Goal: Information Seeking & Learning: Understand process/instructions

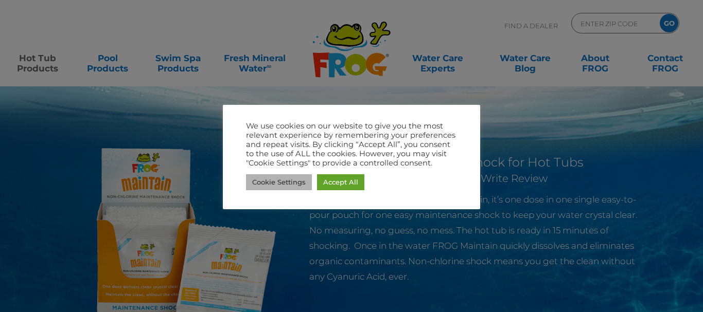
click at [261, 187] on link "Cookie Settings" at bounding box center [279, 183] width 66 height 16
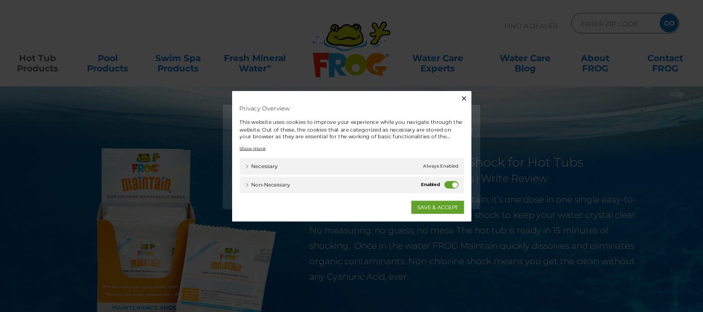
click at [508, 76] on icon "button" at bounding box center [508, 76] width 6 height 6
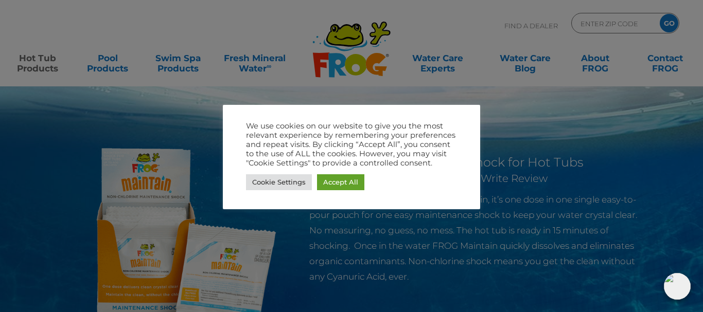
click at [544, 158] on div at bounding box center [351, 156] width 703 height 312
click at [277, 182] on link "Cookie Settings" at bounding box center [279, 183] width 66 height 16
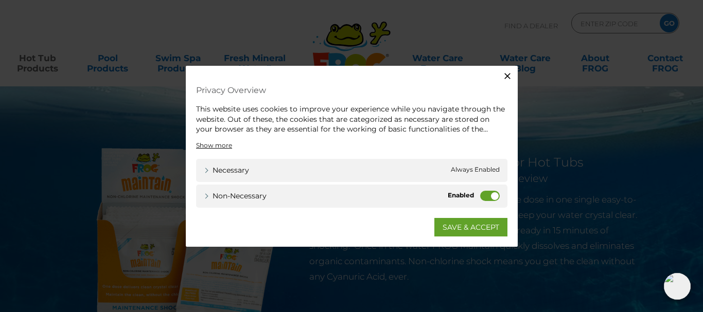
click at [485, 195] on label "Non-necessary" at bounding box center [490, 195] width 20 height 10
click at [0, 0] on input "Non-necessary" at bounding box center [0, 0] width 0 height 0
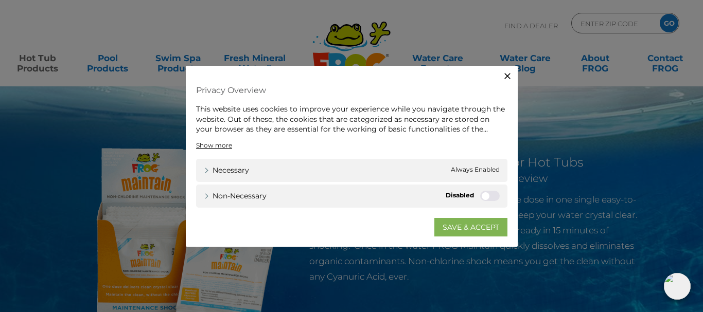
click at [466, 232] on link "SAVE & ACCEPT" at bounding box center [471, 227] width 73 height 19
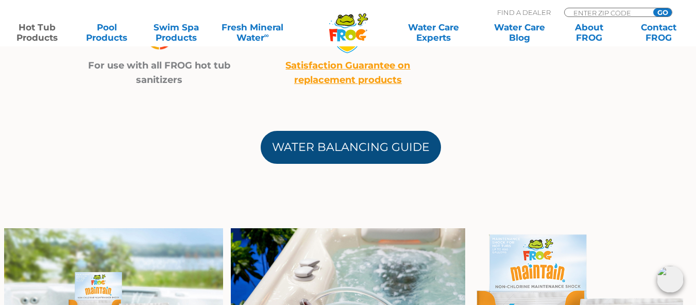
scroll to position [515, 0]
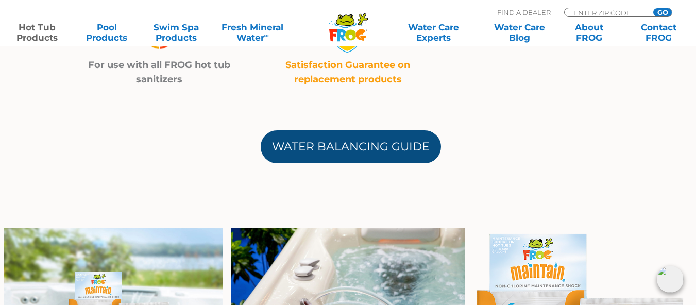
click at [363, 141] on link "Water Balancing Guide" at bounding box center [351, 146] width 180 height 33
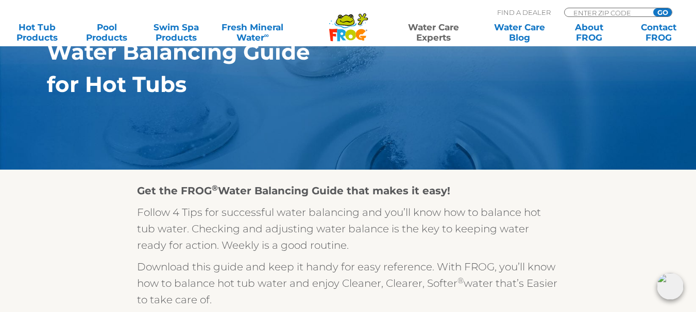
scroll to position [154, 0]
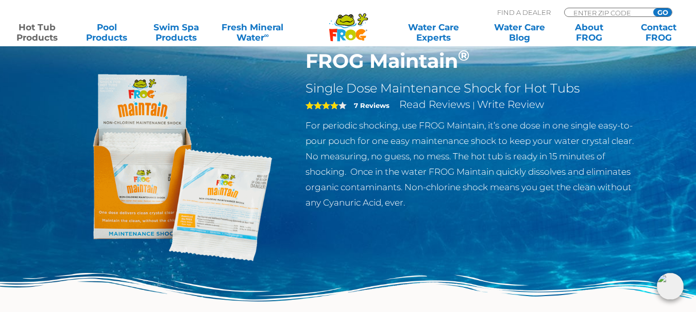
scroll to position [103, 0]
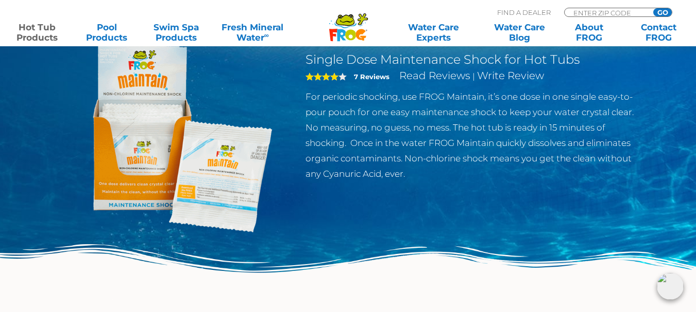
click at [226, 203] on img at bounding box center [173, 139] width 236 height 236
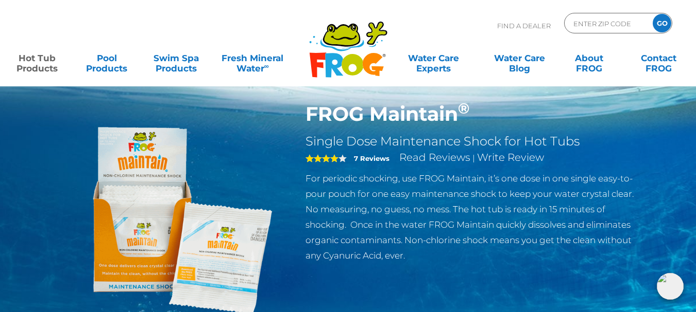
scroll to position [0, 0]
